Goal: Task Accomplishment & Management: Manage account settings

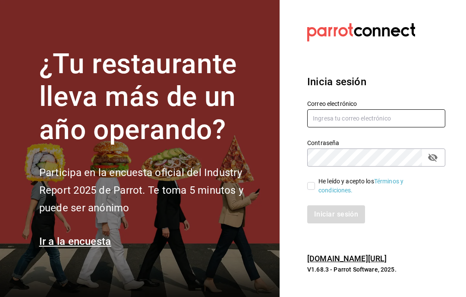
click at [390, 128] on input "text" at bounding box center [376, 118] width 138 height 18
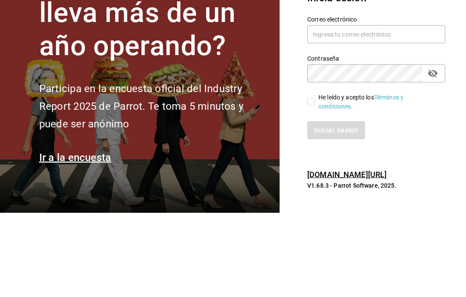
scroll to position [34, 0]
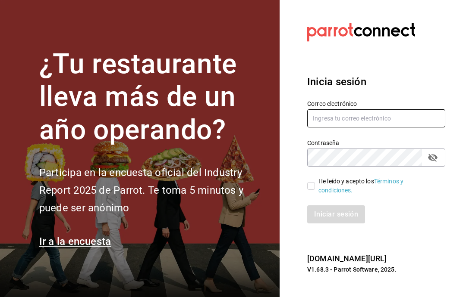
type input "gabino07@gmail.com"
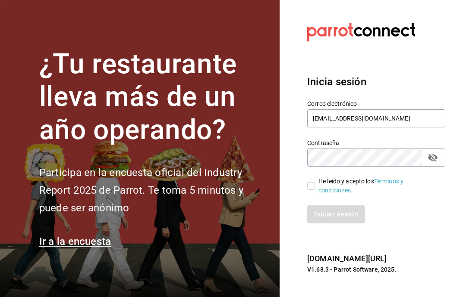
click at [312, 182] on input "He leído y acepto los Términos y condiciones." at bounding box center [311, 186] width 8 height 8
checkbox input "true"
click at [337, 206] on button "Iniciar sesión" at bounding box center [336, 215] width 59 height 18
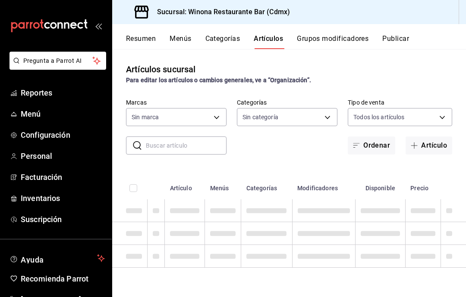
type input "908d6df4-2f26-4775-af38-303bc5da28fc"
type input "d988eb86-8b76-456a-932a-bba2e53dadab,5bf03305-0487-47d5-9649-1ba07f098c26,e7b73…"
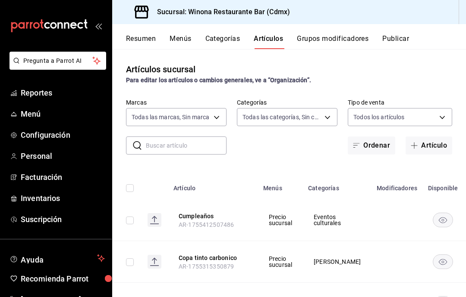
click at [431, 150] on button "Artículo" at bounding box center [428, 146] width 47 height 18
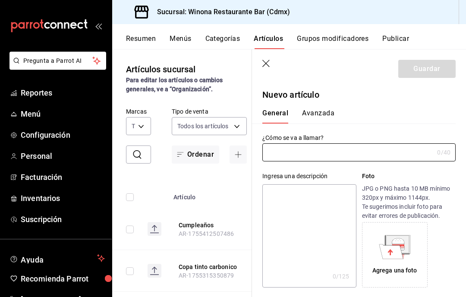
type input "AR-1755724912448"
click at [159, 32] on div "Resumen Menús Categorías Artículos Grupos modificadores Publicar" at bounding box center [288, 36] width 353 height 25
click at [23, 195] on span "Inventarios" at bounding box center [63, 199] width 84 height 12
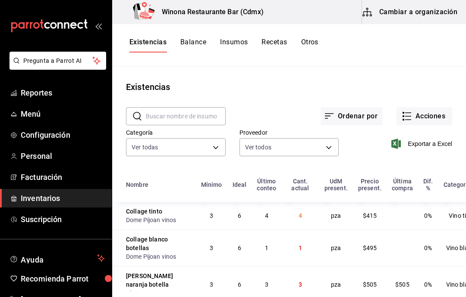
click at [440, 121] on button "Acciones" at bounding box center [424, 116] width 56 height 18
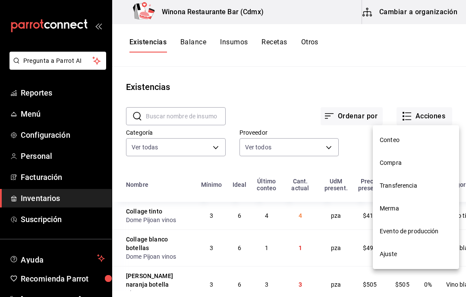
click at [416, 263] on li "Ajuste" at bounding box center [415, 254] width 86 height 23
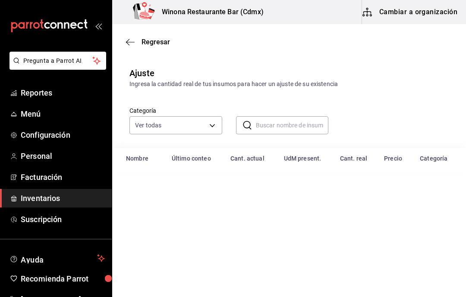
click at [316, 113] on div "​ ​" at bounding box center [275, 119] width 106 height 32
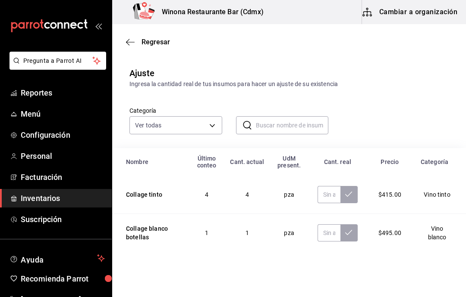
click at [302, 119] on input "text" at bounding box center [292, 125] width 73 height 17
type input "B"
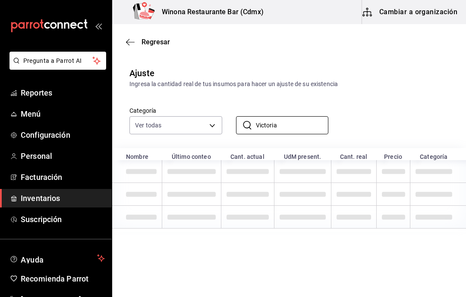
type input "Victoria"
